Goal: Use online tool/utility: Utilize a website feature to perform a specific function

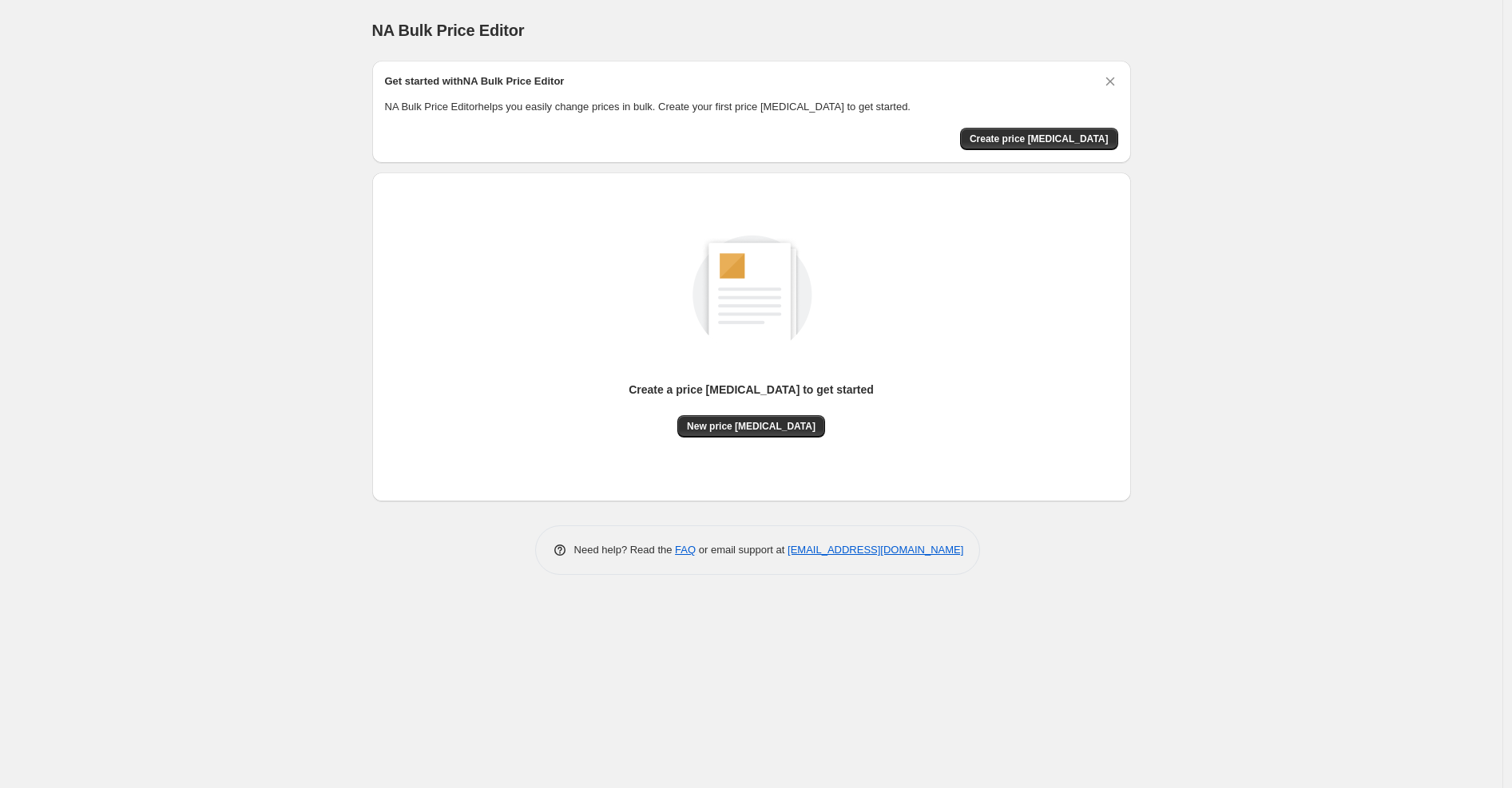
click at [772, 402] on div "Create a price [MEDICAL_DATA] to get started" at bounding box center [751, 398] width 245 height 34
drag, startPoint x: 771, startPoint y: 438, endPoint x: 772, endPoint y: 402, distance: 36.0
click at [772, 402] on div "Create a price [MEDICAL_DATA] to get started" at bounding box center [751, 398] width 245 height 34
click at [747, 434] on button "New price [MEDICAL_DATA]" at bounding box center [751, 426] width 148 height 22
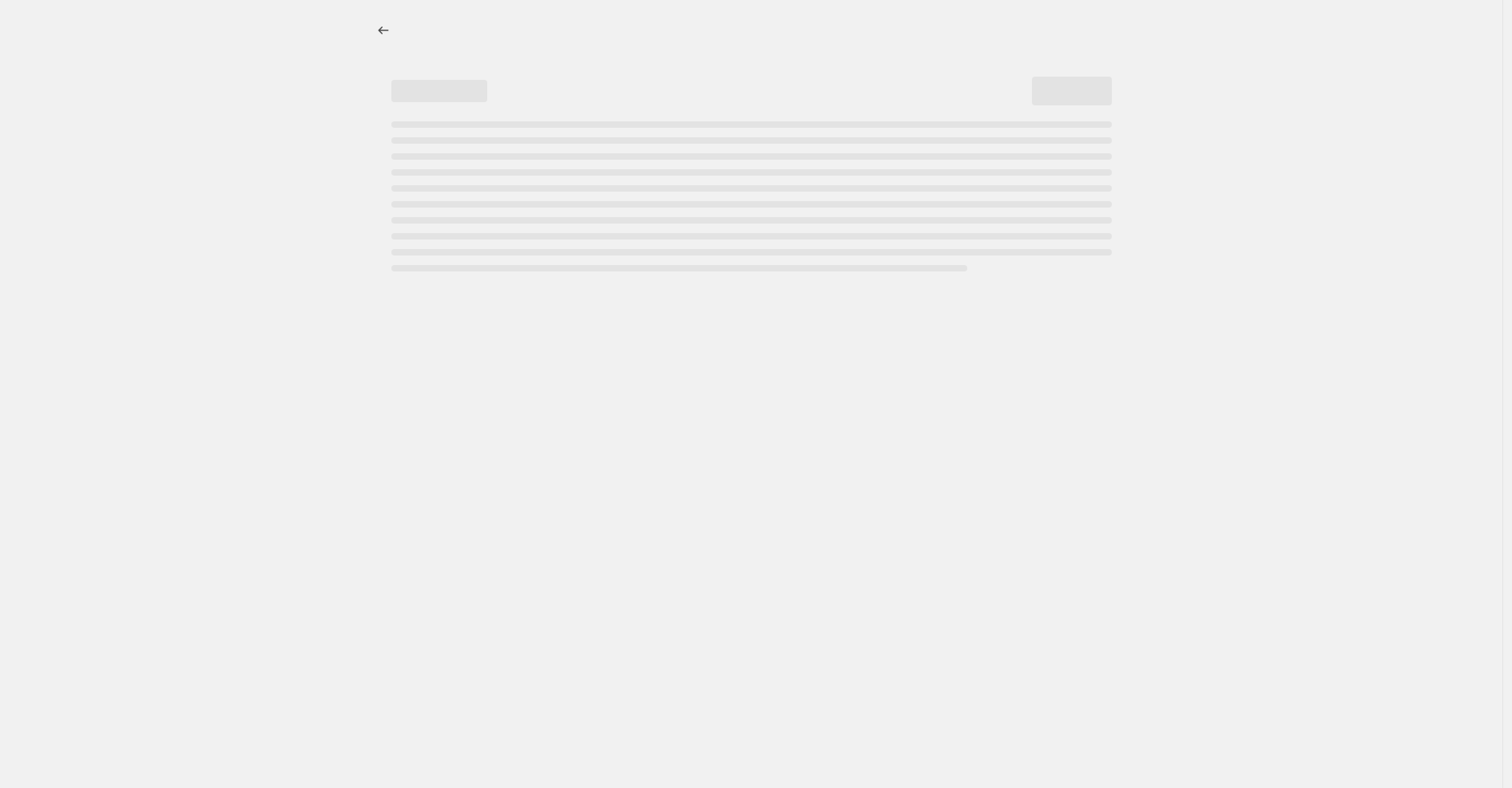
select select "percentage"
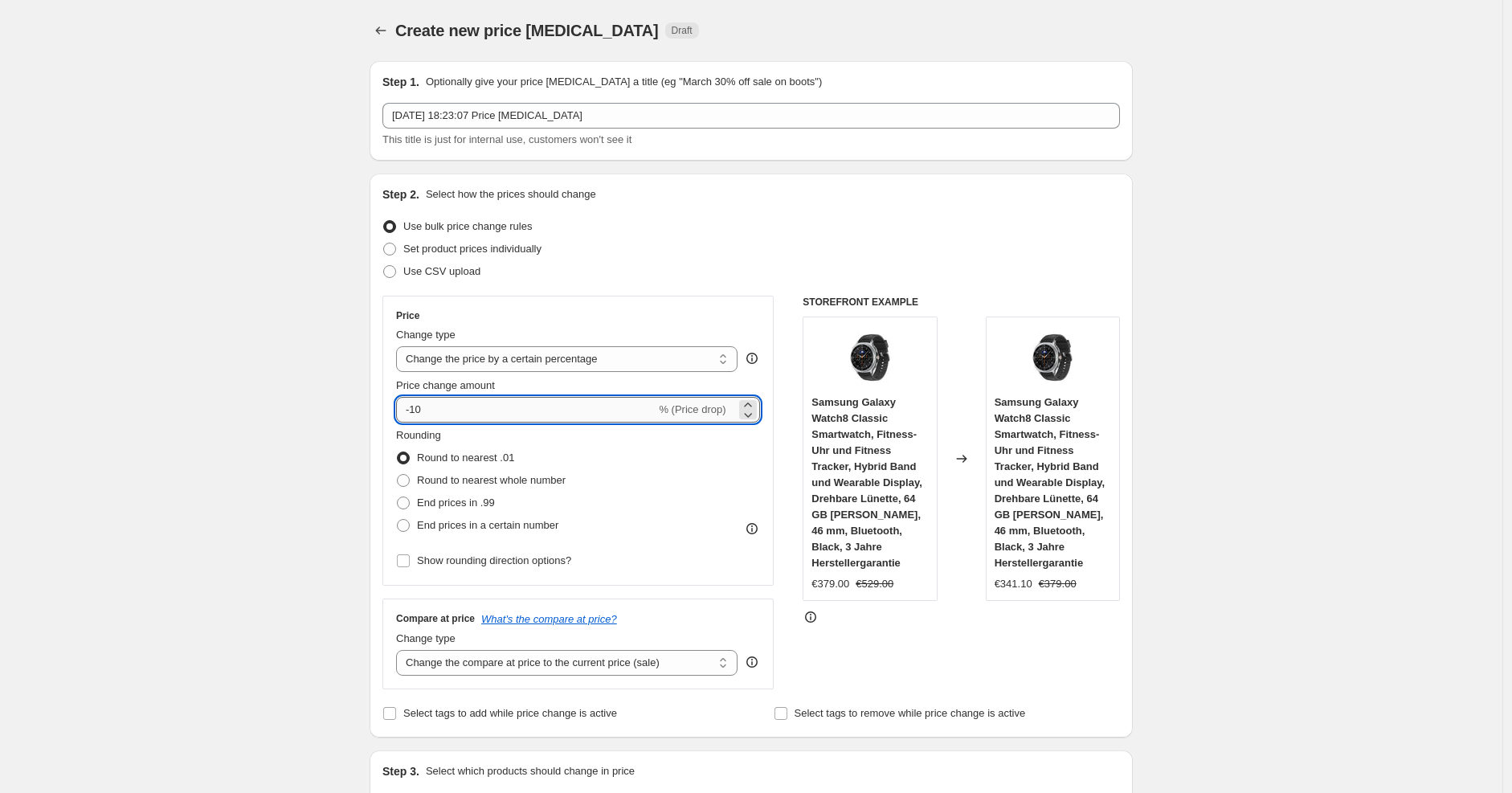
click at [470, 408] on input "-10" at bounding box center [526, 410] width 260 height 26
type input "-1"
type input "-30"
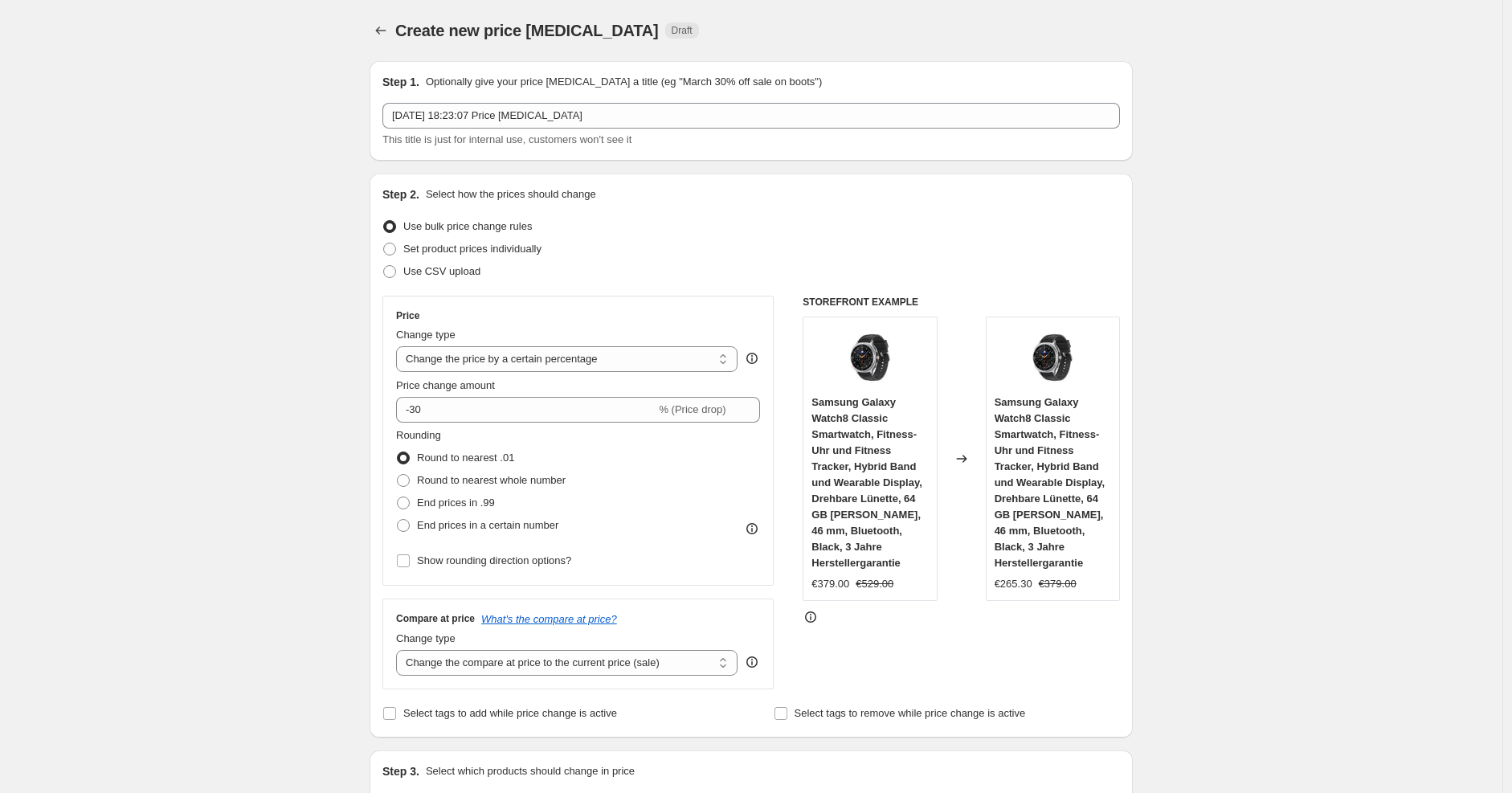
click at [794, 211] on div "Step 2. Select how the prices should change Use bulk price change rules Set pro…" at bounding box center [751, 455] width 737 height 538
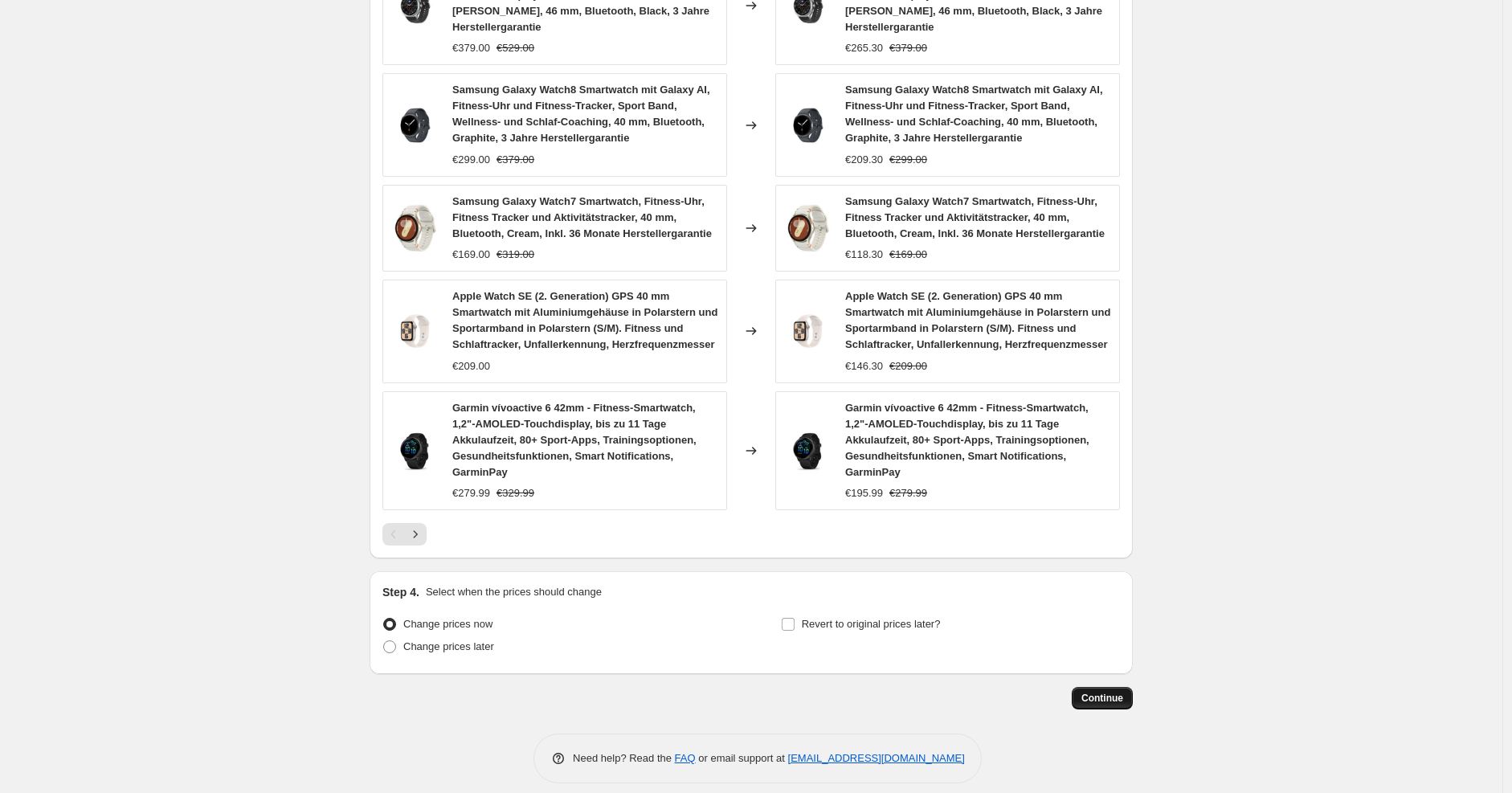
click at [1128, 687] on button "Continue" at bounding box center [1102, 698] width 61 height 22
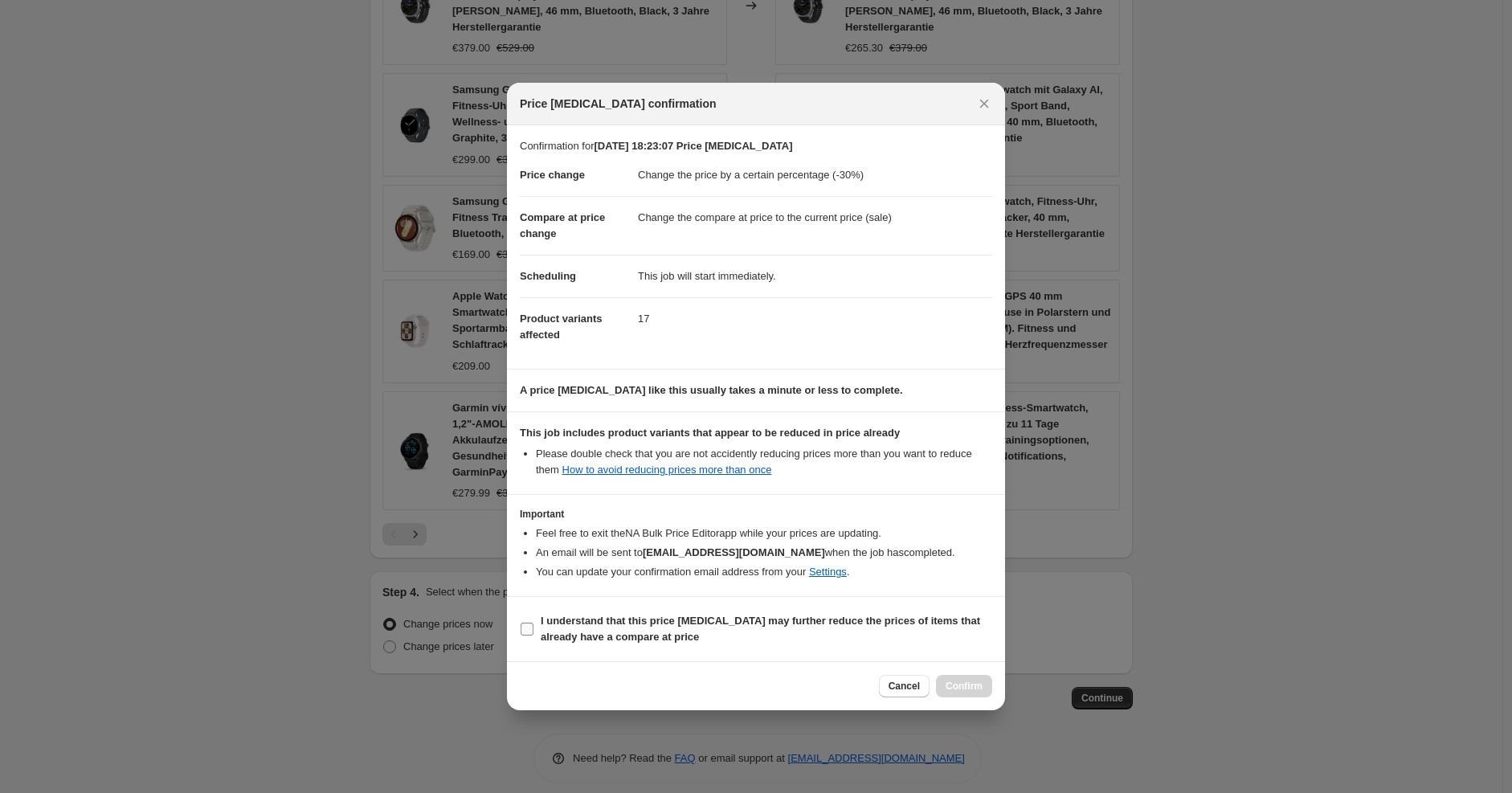
click at [868, 616] on b "I understand that this price [MEDICAL_DATA] may further reduce the prices of it…" at bounding box center [760, 629] width 439 height 28
click at [534, 622] on input "I understand that this price [MEDICAL_DATA] may further reduce the prices of it…" at bounding box center [527, 629] width 13 height 13
checkbox input "true"
click at [967, 682] on span "Confirm" at bounding box center [964, 686] width 37 height 13
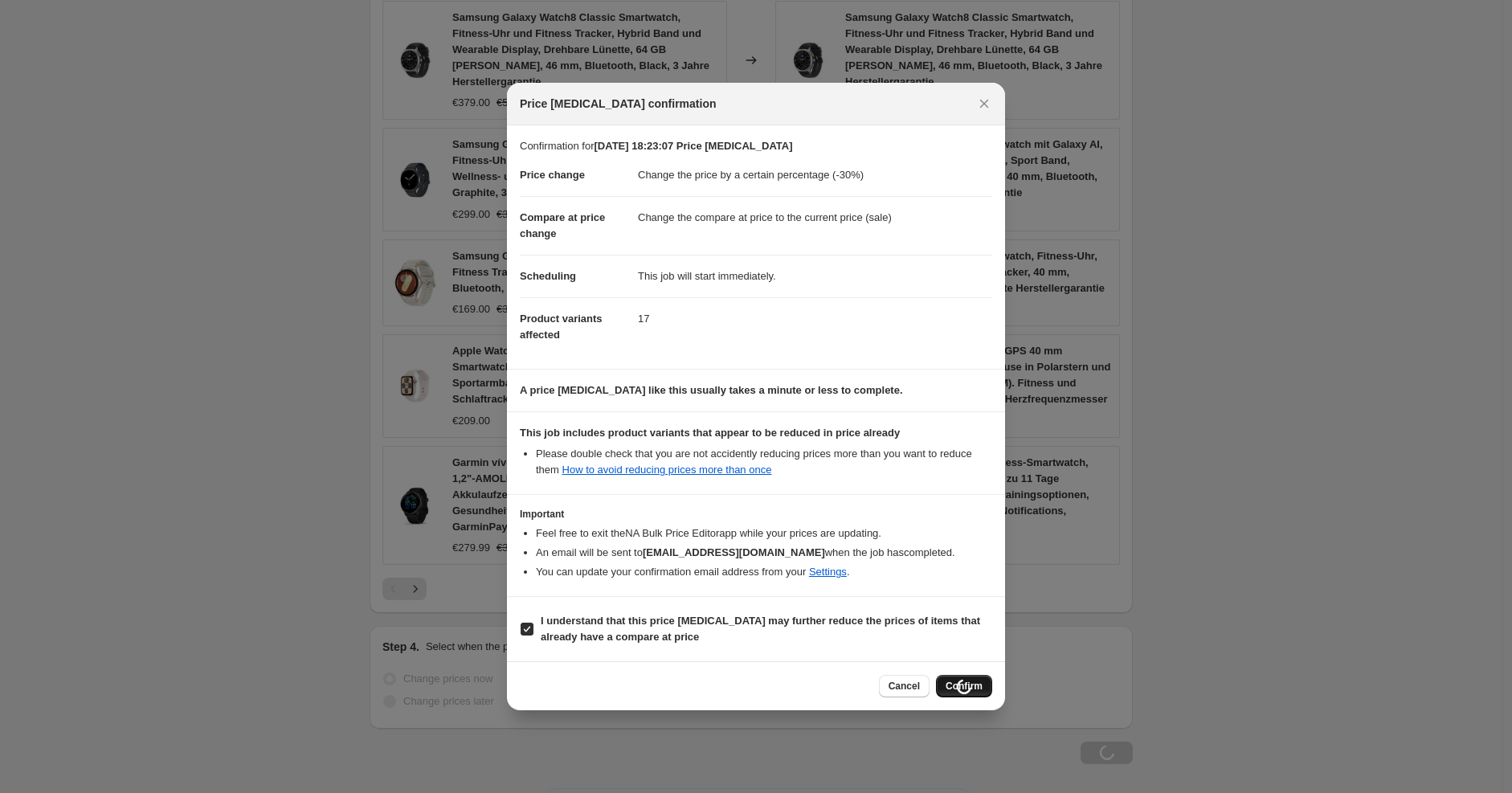
scroll to position [1056, 0]
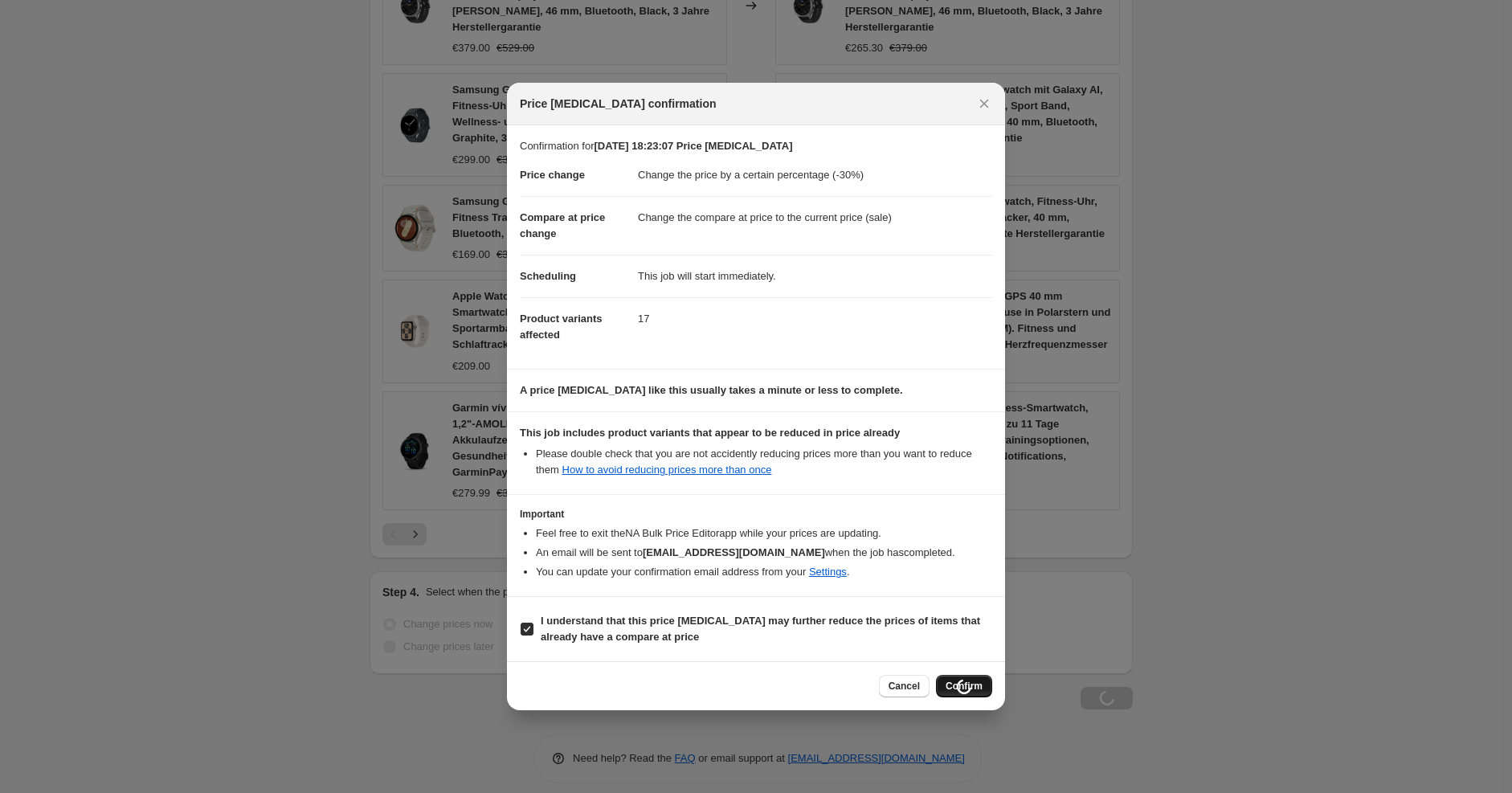
click at [967, 682] on div "Cancel Loading Confirm" at bounding box center [935, 686] width 113 height 22
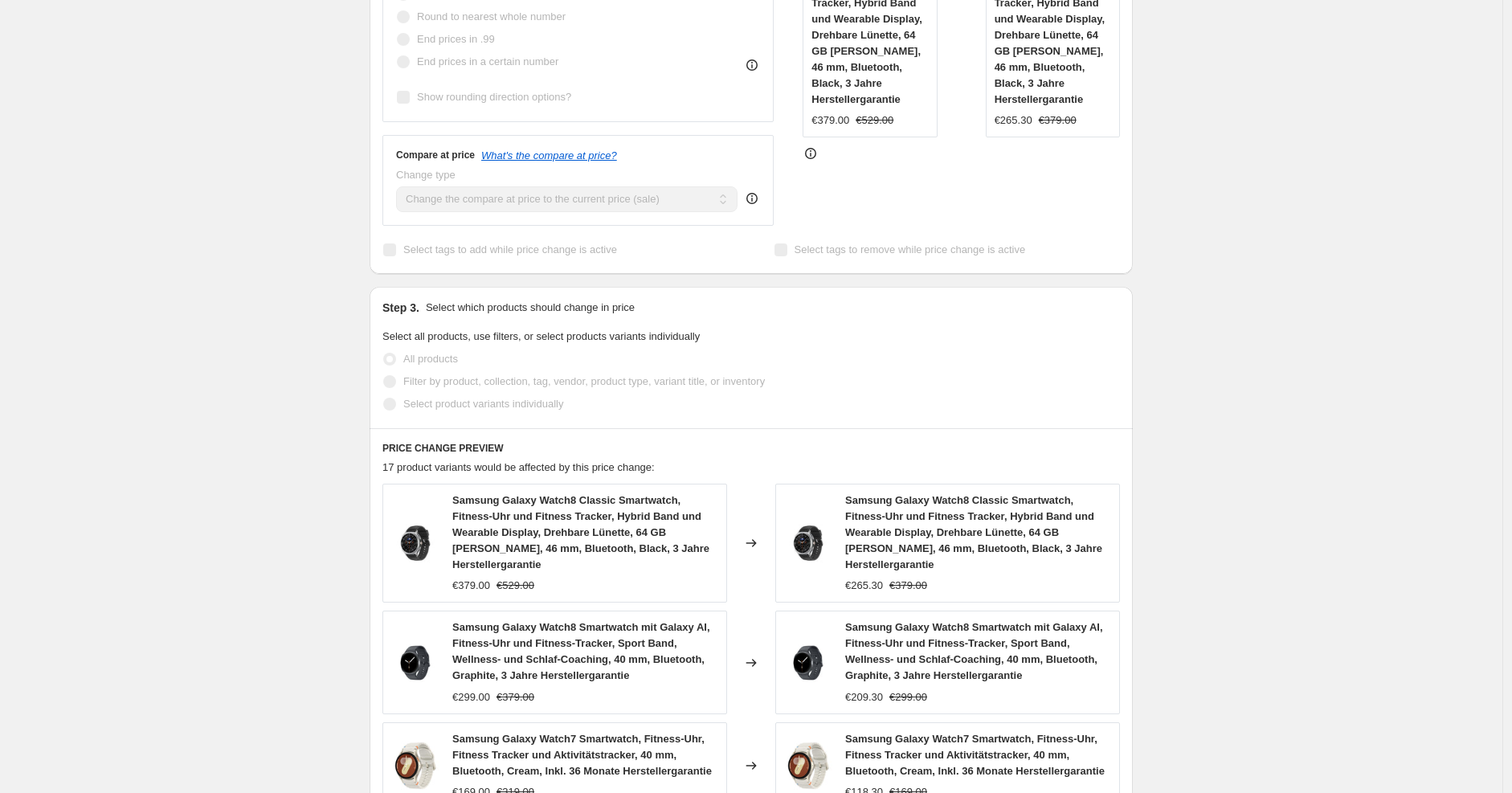
scroll to position [0, 0]
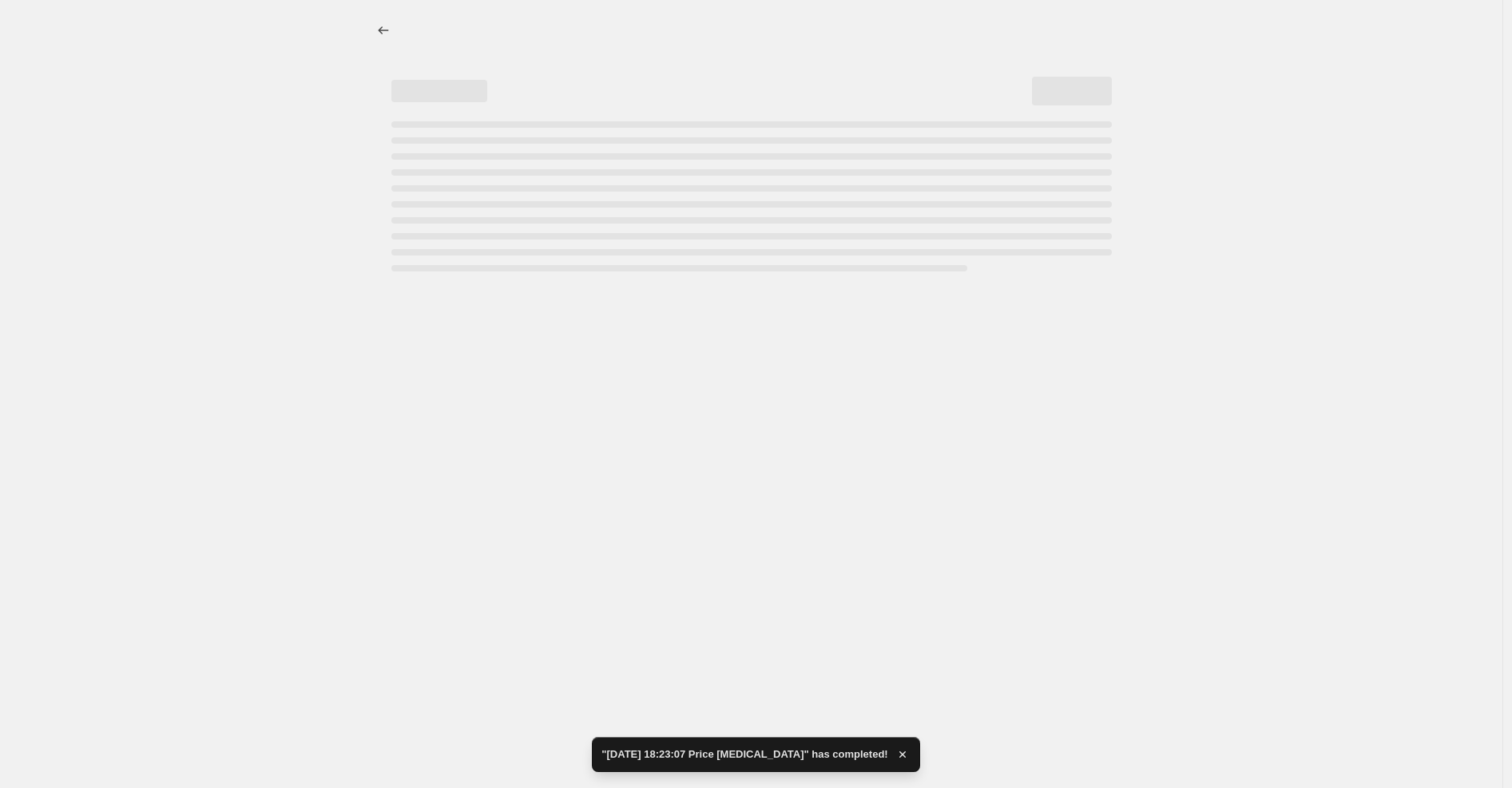
select select "percentage"
